Goal: Find specific page/section: Find specific page/section

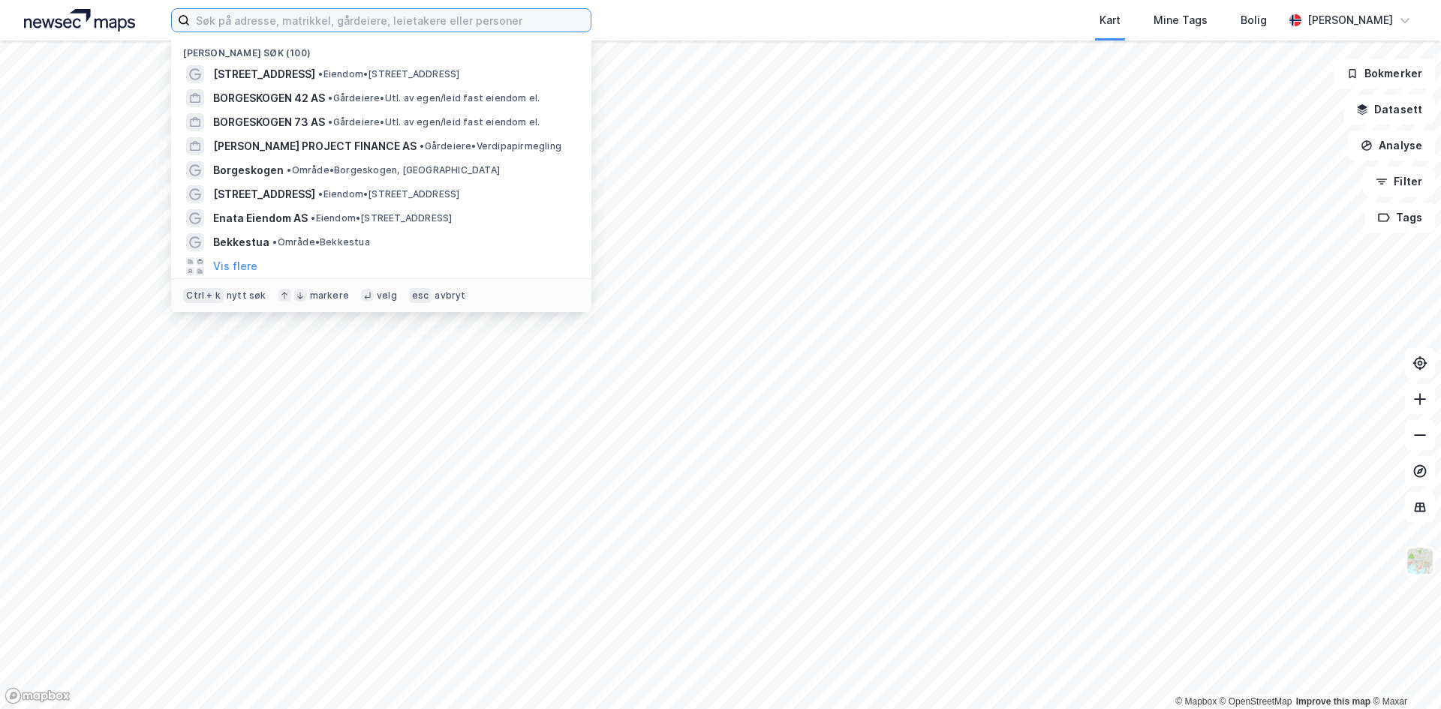
click at [393, 20] on input at bounding box center [390, 20] width 401 height 23
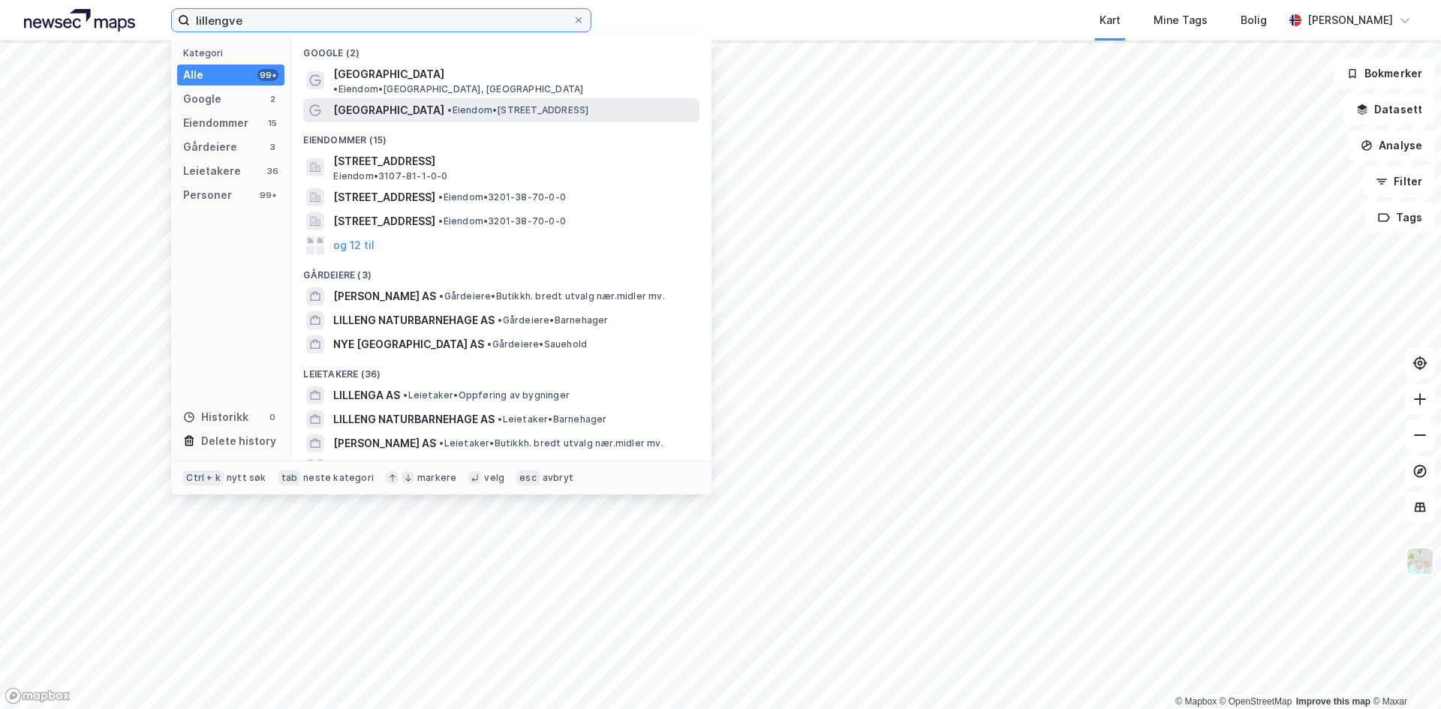
type input "lillengve"
click at [548, 107] on div "[GEOGRAPHIC_DATA] • Eiendom • [STREET_ADDRESS]" at bounding box center [514, 110] width 363 height 18
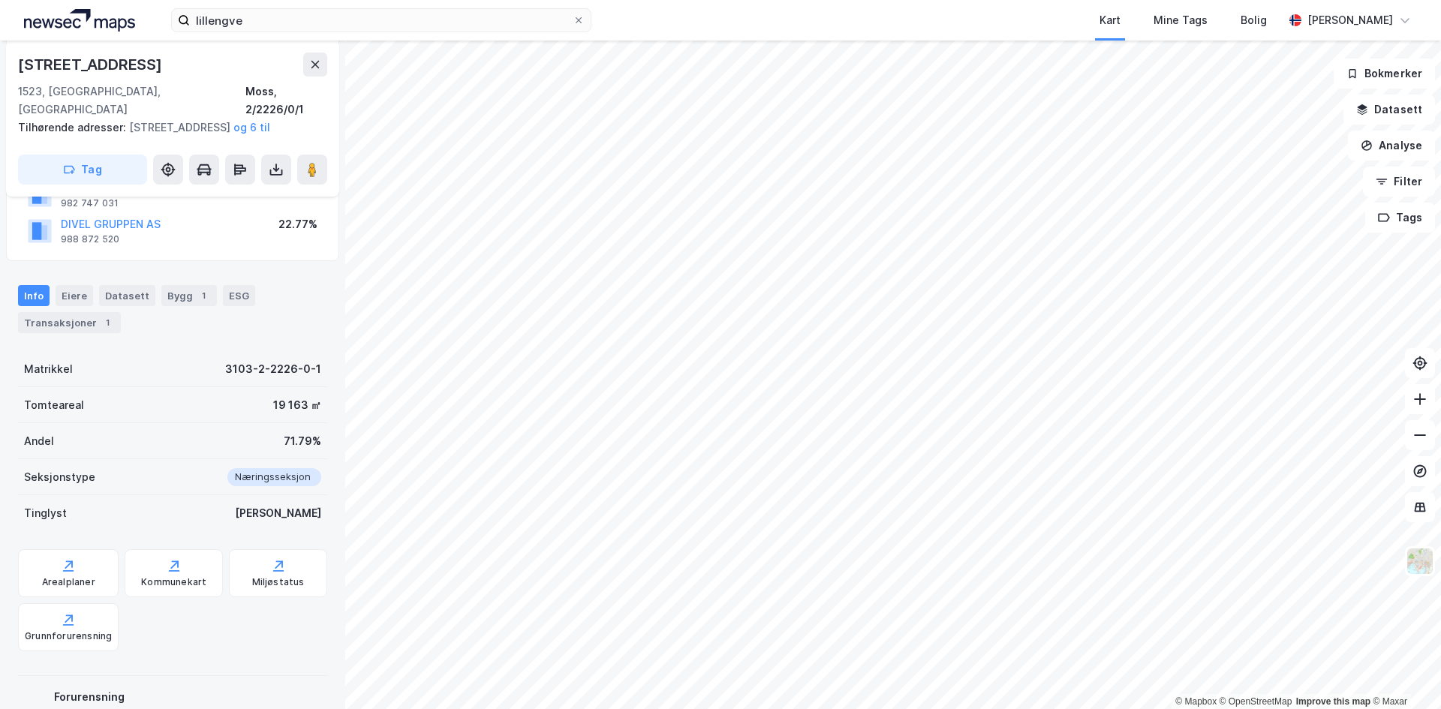
scroll to position [209, 0]
click at [176, 307] on div "Info Eiere Datasett Bygg 1 ESG Transaksjoner 1" at bounding box center [172, 308] width 309 height 48
click at [178, 296] on div "Bygg 1" at bounding box center [189, 294] width 56 height 21
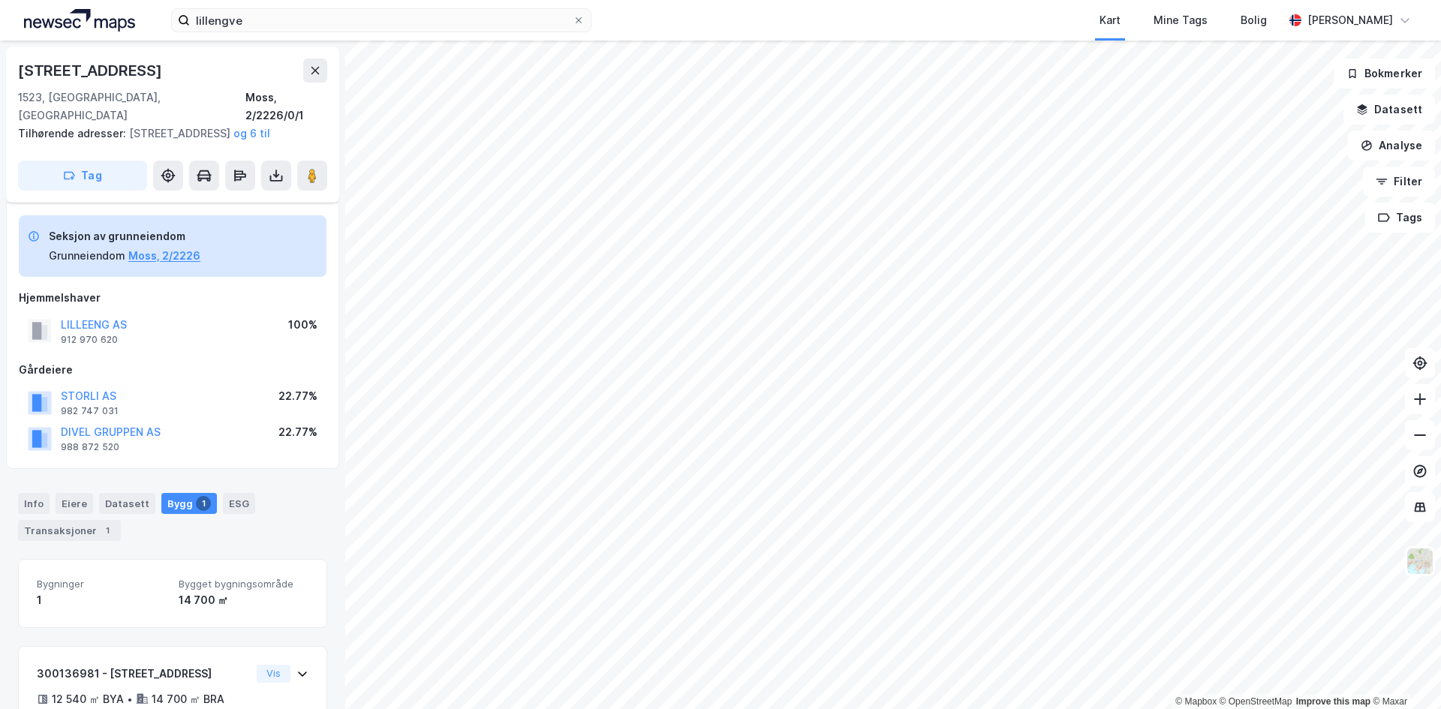
scroll to position [104, 0]
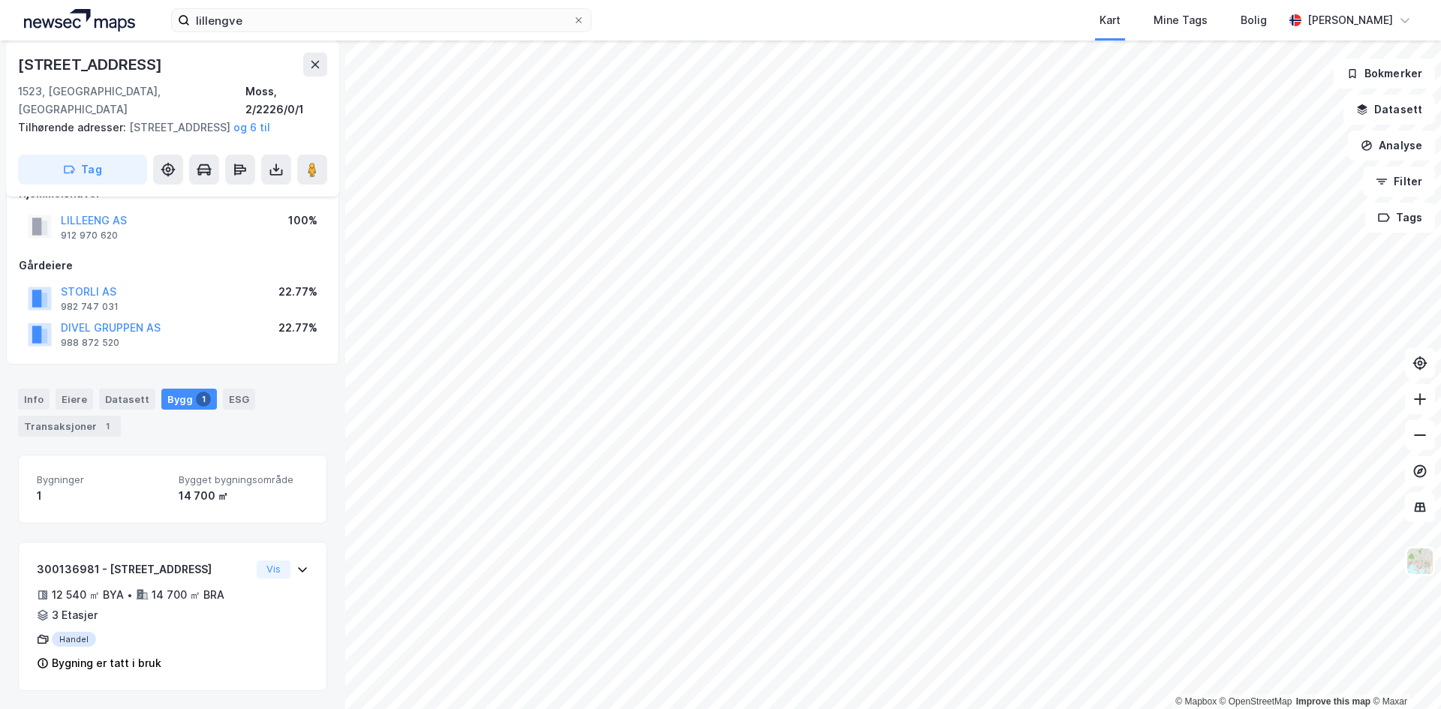
click at [630, 8] on div "lillengve Kart Mine Tags Bolig Ramgopal Murali" at bounding box center [720, 20] width 1441 height 41
